Goal: Task Accomplishment & Management: Use online tool/utility

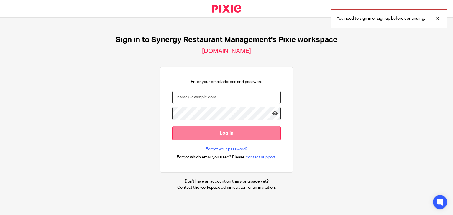
type input "laramburo@synergy-management.net"
click at [241, 138] on input "Log in" at bounding box center [226, 133] width 108 height 14
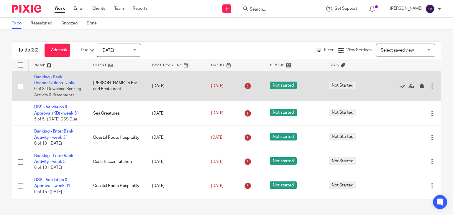
scroll to position [29, 0]
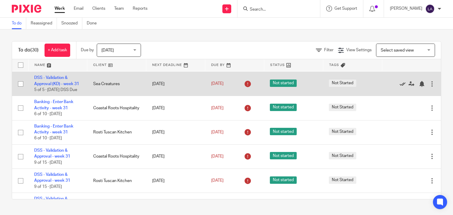
click at [399, 87] on icon at bounding box center [402, 84] width 6 height 6
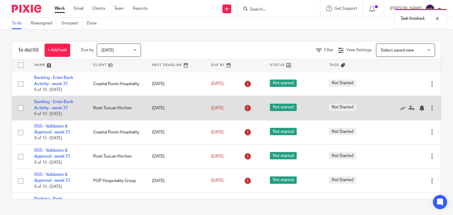
scroll to position [0, 0]
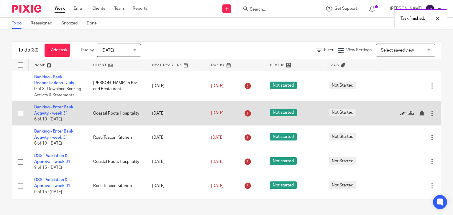
click at [399, 116] on icon at bounding box center [402, 113] width 6 height 6
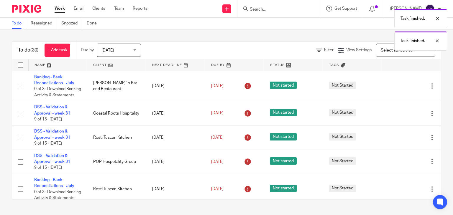
click at [399, 116] on icon at bounding box center [402, 113] width 6 height 6
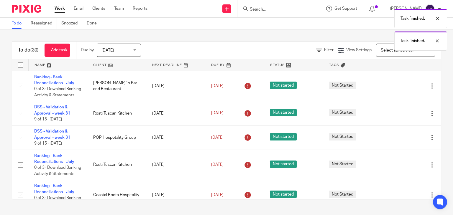
click at [399, 116] on icon at bounding box center [402, 113] width 6 height 6
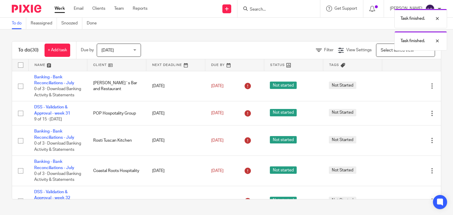
click at [399, 116] on icon at bounding box center [402, 113] width 6 height 6
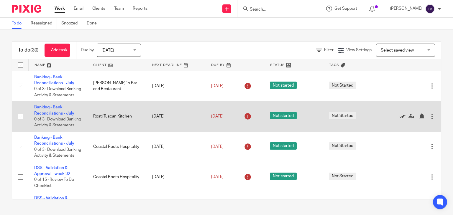
click at [399, 119] on icon at bounding box center [402, 116] width 6 height 6
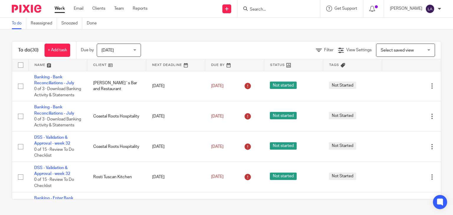
click at [399, 119] on icon at bounding box center [402, 116] width 6 height 6
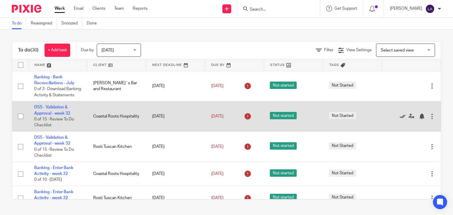
click at [399, 119] on icon at bounding box center [402, 116] width 6 height 6
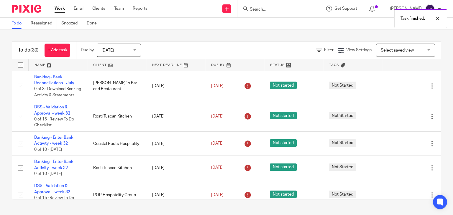
click at [399, 119] on icon at bounding box center [402, 116] width 6 height 6
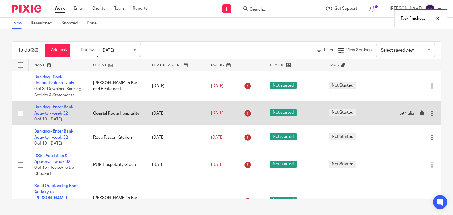
click at [399, 116] on icon at bounding box center [402, 113] width 6 height 6
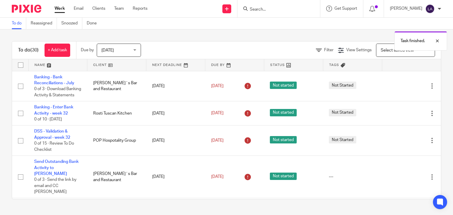
click at [399, 116] on icon at bounding box center [402, 113] width 6 height 6
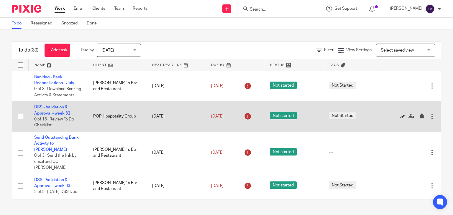
click at [399, 119] on icon at bounding box center [402, 116] width 6 height 6
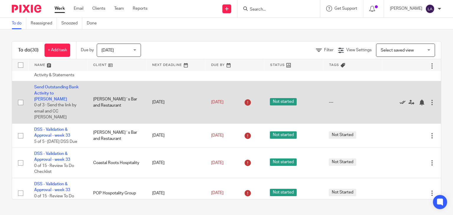
scroll to position [29, 0]
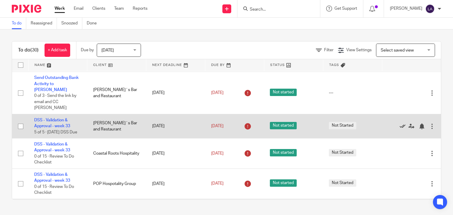
click at [399, 123] on icon at bounding box center [402, 126] width 6 height 6
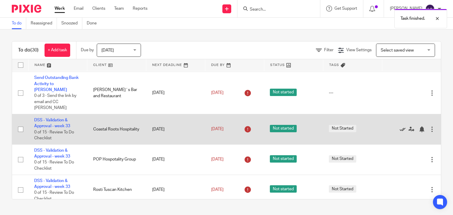
click at [399, 126] on icon at bounding box center [402, 129] width 6 height 6
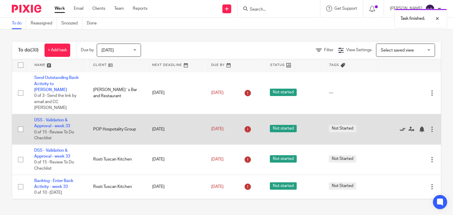
click at [399, 126] on icon at bounding box center [402, 129] width 6 height 6
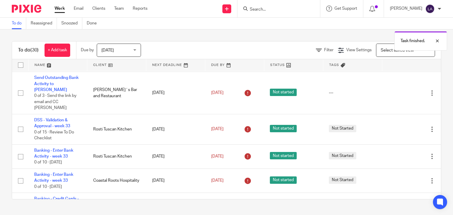
click at [399, 126] on icon at bounding box center [402, 129] width 6 height 6
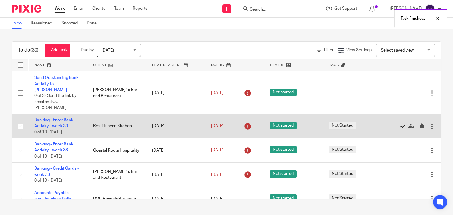
click at [399, 123] on icon at bounding box center [402, 126] width 6 height 6
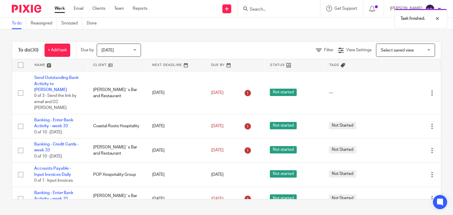
click at [399, 123] on icon at bounding box center [402, 126] width 6 height 6
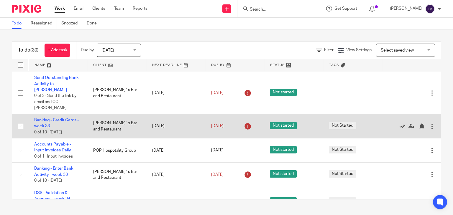
scroll to position [59, 0]
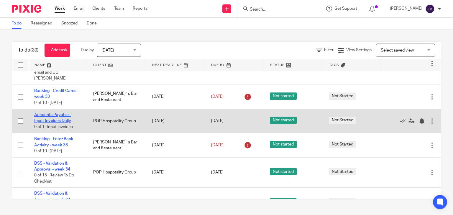
click at [48, 113] on link "Accounts Payable - Input Invoices Daily" at bounding box center [52, 118] width 37 height 10
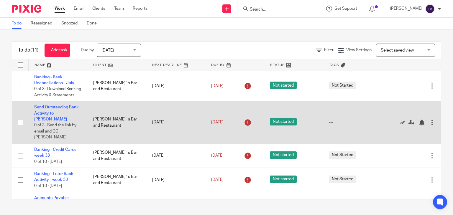
click at [66, 114] on link "Send Outstanding Bank Activity to [PERSON_NAME]" at bounding box center [56, 113] width 44 height 16
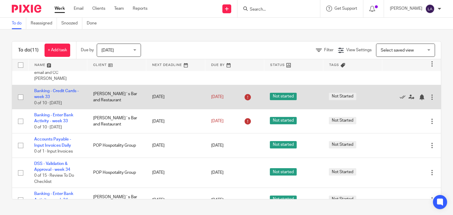
scroll to position [59, 0]
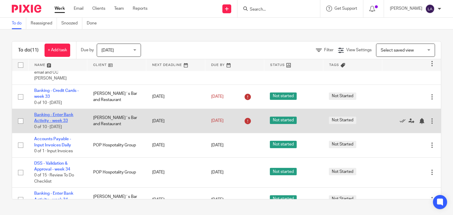
click at [55, 113] on link "Banking - Enter Bank Activity - week 33" at bounding box center [53, 118] width 39 height 10
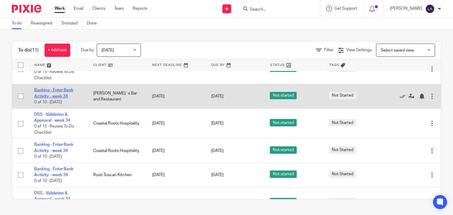
scroll to position [176, 0]
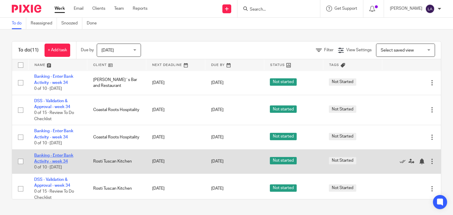
click at [64, 153] on link "Banking - Enter Bank Activity - week 34" at bounding box center [53, 158] width 39 height 10
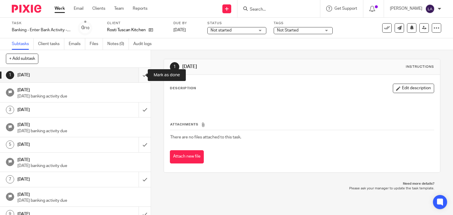
click at [137, 75] on input "submit" at bounding box center [75, 75] width 151 height 15
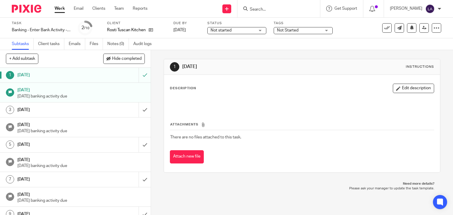
click at [24, 7] on img at bounding box center [26, 9] width 29 height 8
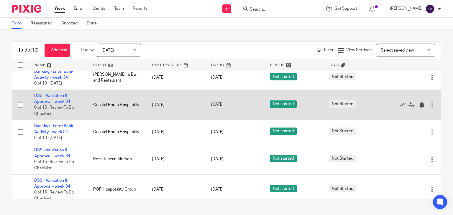
scroll to position [152, 0]
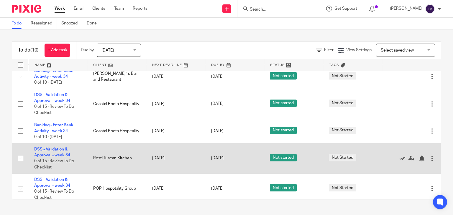
click at [52, 147] on link "DSS - Validation & Approval - week 34" at bounding box center [52, 152] width 36 height 10
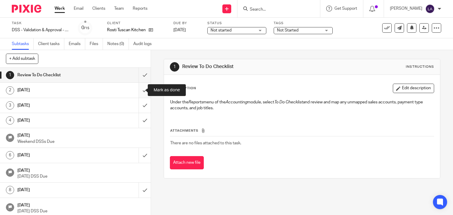
click at [140, 93] on input "submit" at bounding box center [75, 90] width 151 height 15
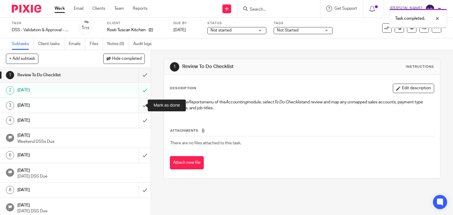
click at [139, 103] on input "submit" at bounding box center [75, 105] width 151 height 15
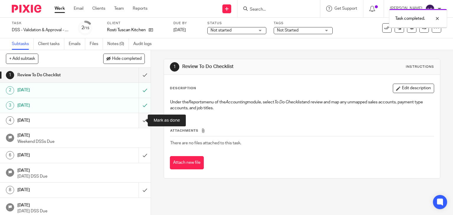
click at [139, 120] on input "submit" at bounding box center [75, 120] width 151 height 15
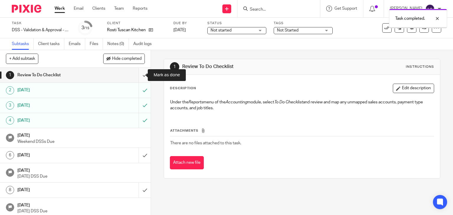
click at [140, 76] on input "submit" at bounding box center [75, 75] width 151 height 15
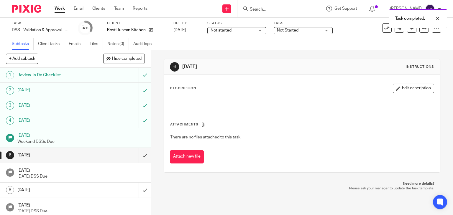
click at [24, 11] on img at bounding box center [26, 9] width 29 height 8
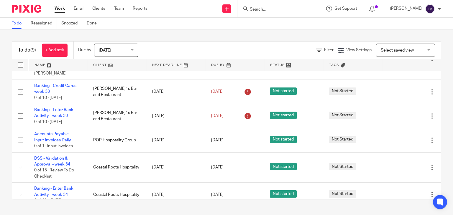
scroll to position [121, 0]
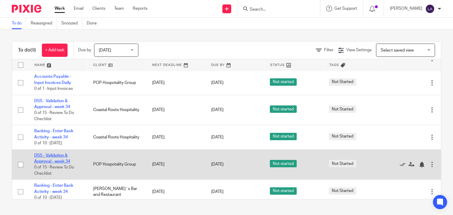
click at [56, 153] on link "DSS - Validation & Approval - week 34" at bounding box center [52, 158] width 36 height 10
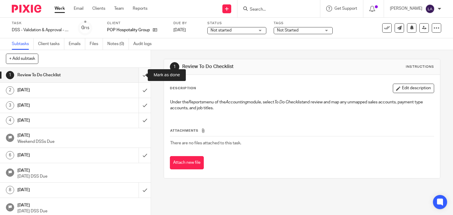
click at [140, 76] on input "submit" at bounding box center [75, 75] width 151 height 15
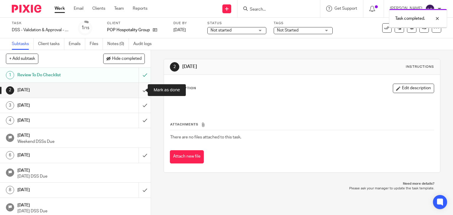
click at [139, 90] on input "submit" at bounding box center [75, 90] width 151 height 15
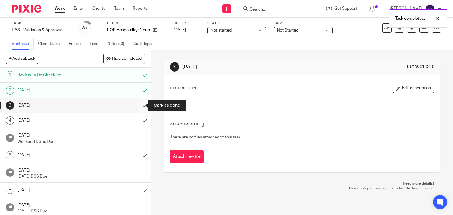
click at [141, 105] on input "submit" at bounding box center [75, 105] width 151 height 15
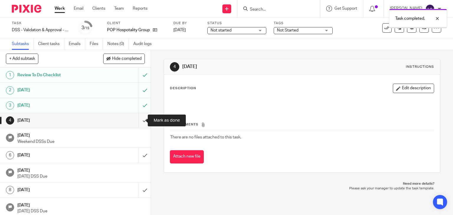
click at [138, 120] on input "submit" at bounding box center [75, 120] width 151 height 15
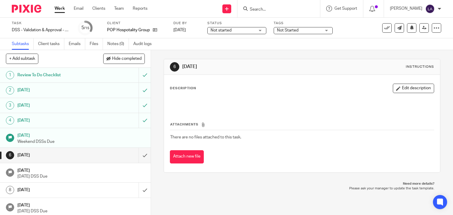
click at [28, 9] on img at bounding box center [26, 9] width 29 height 8
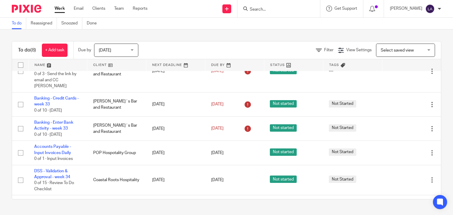
scroll to position [91, 0]
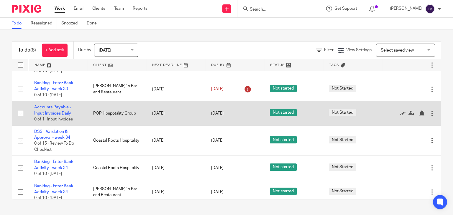
click at [52, 105] on link "Accounts Payable - Input Invoices Daily" at bounding box center [52, 110] width 37 height 10
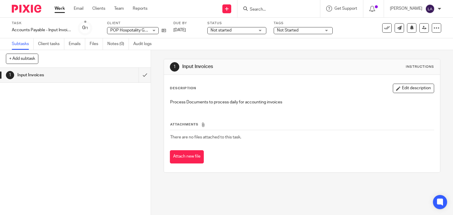
click at [22, 7] on img at bounding box center [26, 9] width 29 height 8
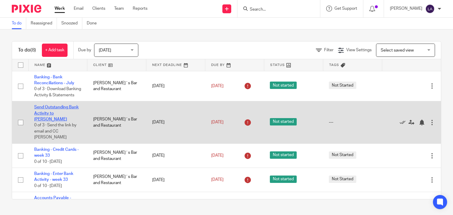
click at [55, 113] on link "Send Outstanding Bank Activity to [PERSON_NAME]" at bounding box center [56, 113] width 44 height 16
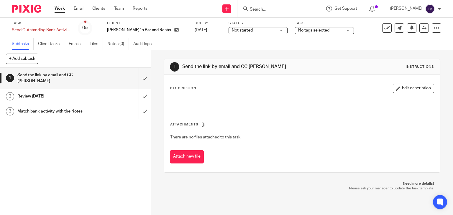
click at [198, 96] on div at bounding box center [302, 102] width 270 height 13
click at [191, 97] on div at bounding box center [302, 102] width 270 height 13
click at [19, 10] on img at bounding box center [26, 9] width 29 height 8
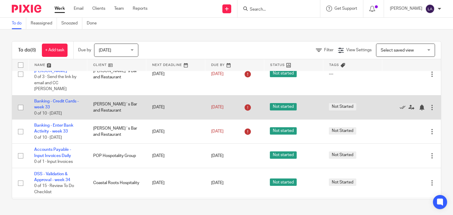
scroll to position [59, 0]
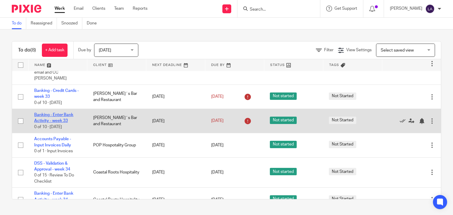
click at [62, 113] on link "Banking - Enter Bank Activity - week 33" at bounding box center [53, 118] width 39 height 10
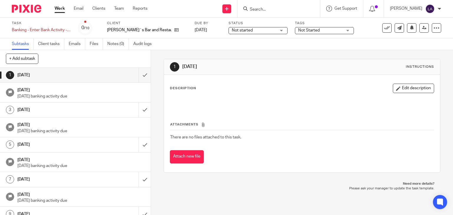
click at [31, 9] on img at bounding box center [26, 9] width 29 height 8
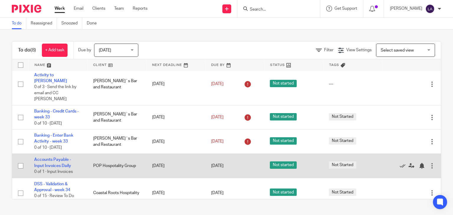
scroll to position [91, 0]
